Goal: Task Accomplishment & Management: Use online tool/utility

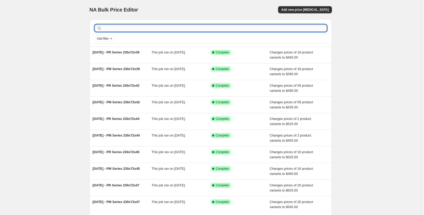
click at [114, 30] on input "text" at bounding box center [215, 27] width 224 height 7
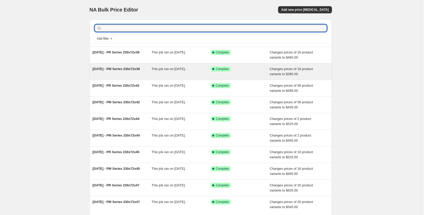
click at [115, 74] on div "[DATE] - PM Series 230x72x39" at bounding box center [122, 71] width 59 height 10
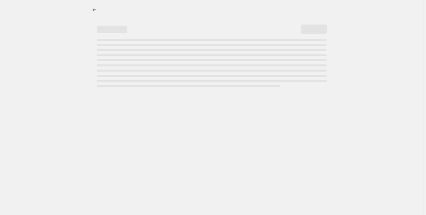
select select "pp"
select select "title"
select select "contains"
select select "title"
select select "contains"
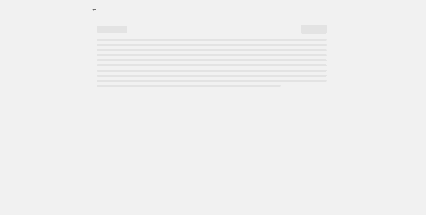
select select "not_equal"
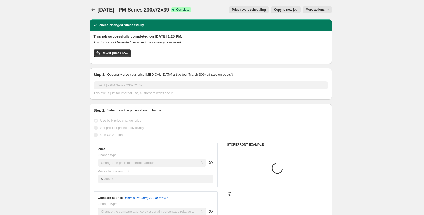
select select "tag"
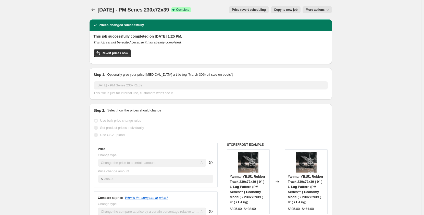
click at [279, 10] on span "Copy to new job" at bounding box center [286, 10] width 24 height 4
select select "pp"
select select "title"
select select "contains"
select select "title"
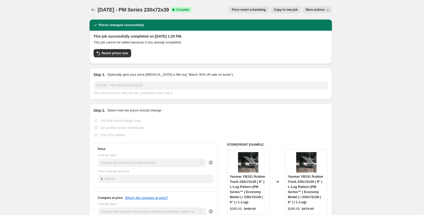
select select "contains"
select select "tag"
select select "not_equal"
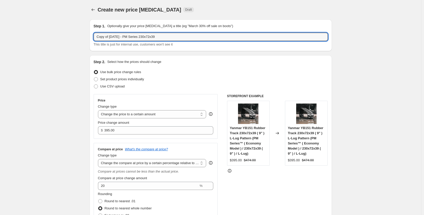
drag, startPoint x: 111, startPoint y: 38, endPoint x: 76, endPoint y: 40, distance: 34.8
drag, startPoint x: 155, startPoint y: 36, endPoint x: 133, endPoint y: 36, distance: 21.7
click at [133, 36] on input "[DATE] - PM Series 230x72x39" at bounding box center [211, 37] width 234 height 8
paste input "450x81Nx78"
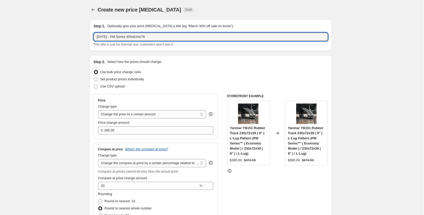
type input "[DATE] - PM Series 450x81Nx78"
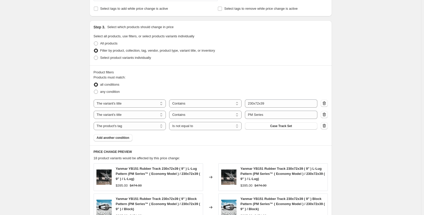
scroll to position [255, 0]
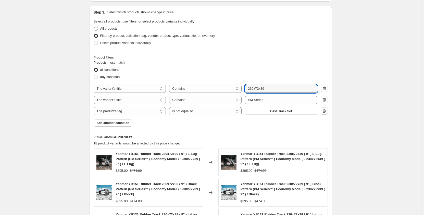
drag, startPoint x: 271, startPoint y: 90, endPoint x: 245, endPoint y: 90, distance: 25.5
click at [245, 90] on div "The product The product's collection The product's tag The product's vendor The…" at bounding box center [206, 88] width 224 height 8
paste input "450x81Nx78"
type input "450x81Nx78"
click at [73, 107] on div "Create new price [MEDICAL_DATA]. This page is ready Create new price [MEDICAL_D…" at bounding box center [210, 68] width 421 height 646
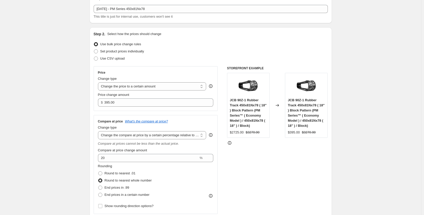
scroll to position [0, 0]
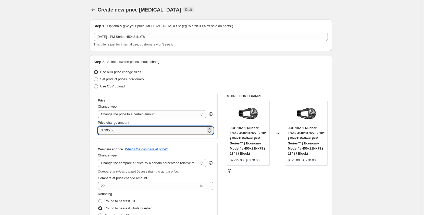
drag, startPoint x: 121, startPoint y: 129, endPoint x: 89, endPoint y: 131, distance: 32.0
click at [123, 132] on input "395.00" at bounding box center [154, 130] width 101 height 8
drag, startPoint x: 124, startPoint y: 131, endPoint x: 106, endPoint y: 132, distance: 18.9
click at [106, 132] on input "395.00" at bounding box center [154, 130] width 101 height 8
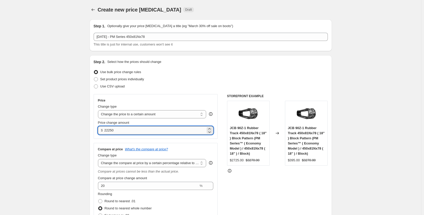
click at [110, 130] on input "22250" at bounding box center [154, 130] width 101 height 8
click at [113, 131] on input "22250" at bounding box center [154, 130] width 101 height 8
click at [112, 131] on input "22250" at bounding box center [154, 130] width 101 height 8
drag, startPoint x: 120, startPoint y: 130, endPoint x: 106, endPoint y: 132, distance: 13.9
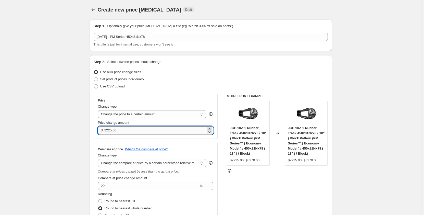
click at [106, 132] on input "2225.00" at bounding box center [154, 130] width 101 height 8
drag, startPoint x: 114, startPoint y: 133, endPoint x: 109, endPoint y: 133, distance: 4.3
click at [109, 133] on input "2095" at bounding box center [154, 130] width 101 height 8
click at [108, 131] on input "2095" at bounding box center [154, 130] width 101 height 8
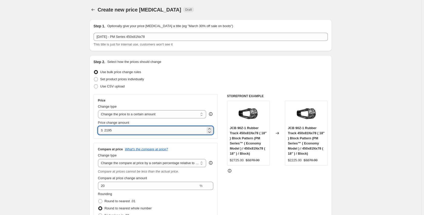
click at [110, 131] on input "2195" at bounding box center [154, 130] width 101 height 8
drag, startPoint x: 111, startPoint y: 129, endPoint x: 108, endPoint y: 129, distance: 2.6
click at [108, 129] on input "2185" at bounding box center [154, 130] width 101 height 8
type input "2250.00"
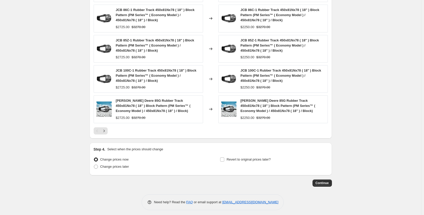
scroll to position [432, 0]
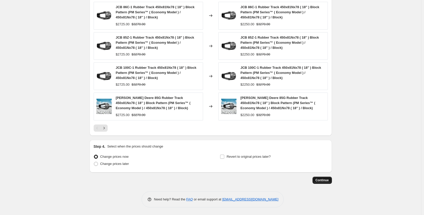
click at [323, 180] on span "Continue" at bounding box center [322, 180] width 13 height 4
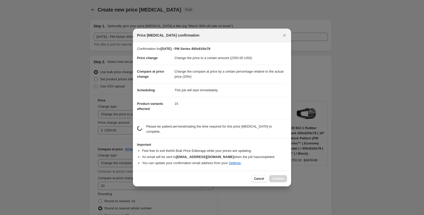
scroll to position [0, 0]
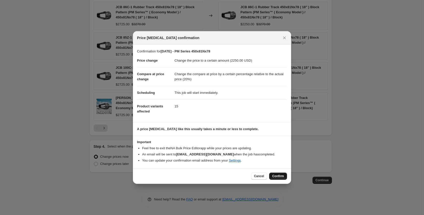
click at [273, 176] on span "Confirm" at bounding box center [278, 176] width 12 height 4
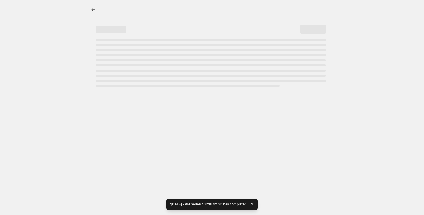
select select "pp"
select select "title"
select select "contains"
select select "title"
select select "contains"
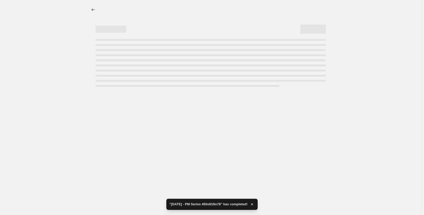
select select "tag"
select select "not_equal"
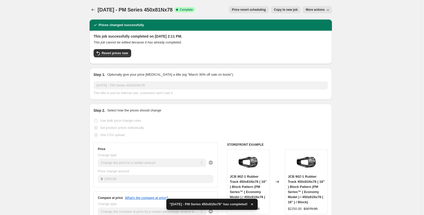
click at [283, 10] on span "Copy to new job" at bounding box center [286, 10] width 24 height 4
select select "pp"
select select "title"
select select "contains"
select select "title"
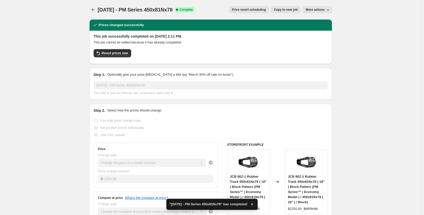
select select "contains"
select select "tag"
select select "not_equal"
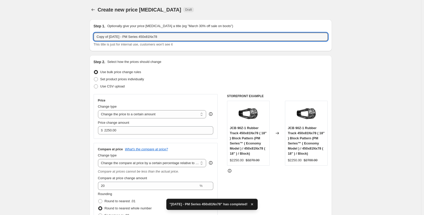
drag, startPoint x: 111, startPoint y: 37, endPoint x: 78, endPoint y: 39, distance: 32.4
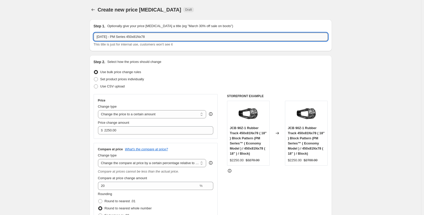
click at [121, 37] on input "[DATE] - PM Series 450x81Nx78" at bounding box center [211, 37] width 234 height 8
type input "[DATE] - PR Series 450x81Nx78"
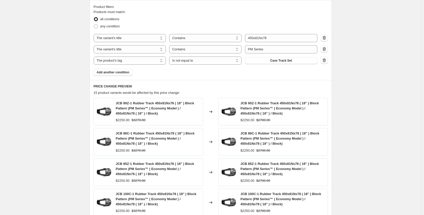
scroll to position [306, 0]
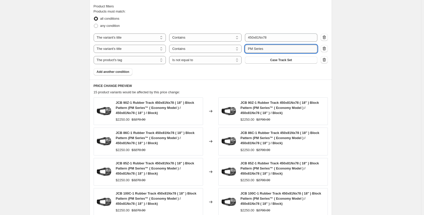
click at [252, 51] on input "PM Series" at bounding box center [281, 49] width 72 height 8
type input "PR Series"
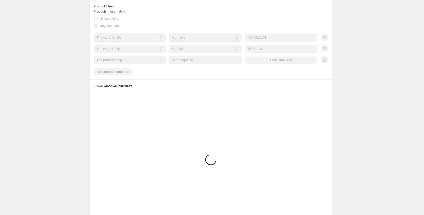
click at [29, 73] on div "Create new price [MEDICAL_DATA]. This page is ready Create new price [MEDICAL_D…" at bounding box center [210, 0] width 421 height 612
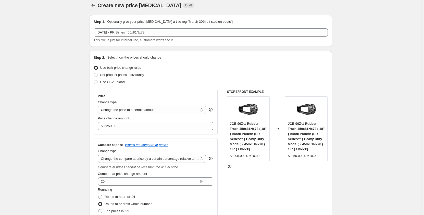
scroll to position [0, 0]
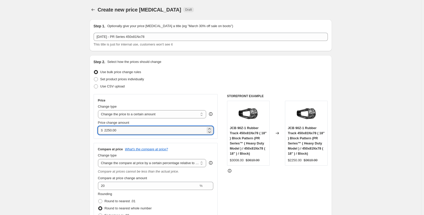
drag, startPoint x: 110, startPoint y: 130, endPoint x: 107, endPoint y: 130, distance: 2.8
click at [107, 130] on input "2250.00" at bounding box center [154, 130] width 101 height 8
click at [112, 130] on input "2550.00" at bounding box center [154, 130] width 101 height 8
click at [110, 132] on input "255.00" at bounding box center [154, 130] width 101 height 8
type input "2565.00"
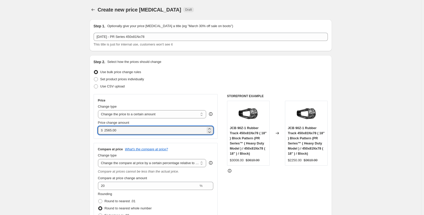
click at [108, 131] on input "2565.00" at bounding box center [154, 130] width 101 height 8
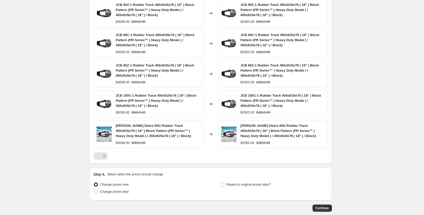
scroll to position [432, 0]
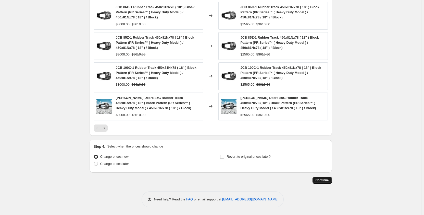
click at [322, 182] on span "Continue" at bounding box center [322, 180] width 13 height 4
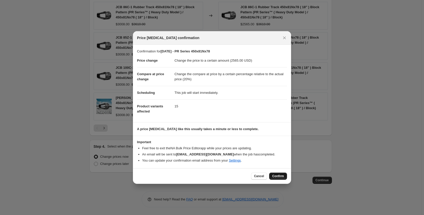
click at [276, 175] on span "Confirm" at bounding box center [278, 176] width 12 height 4
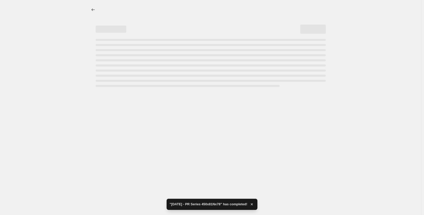
select select "pp"
select select "title"
select select "contains"
select select "title"
select select "contains"
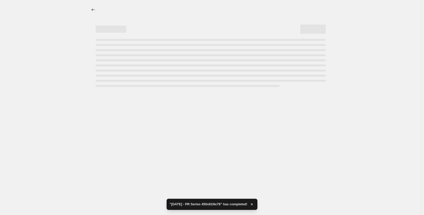
select select "tag"
select select "not_equal"
